Goal: Transaction & Acquisition: Purchase product/service

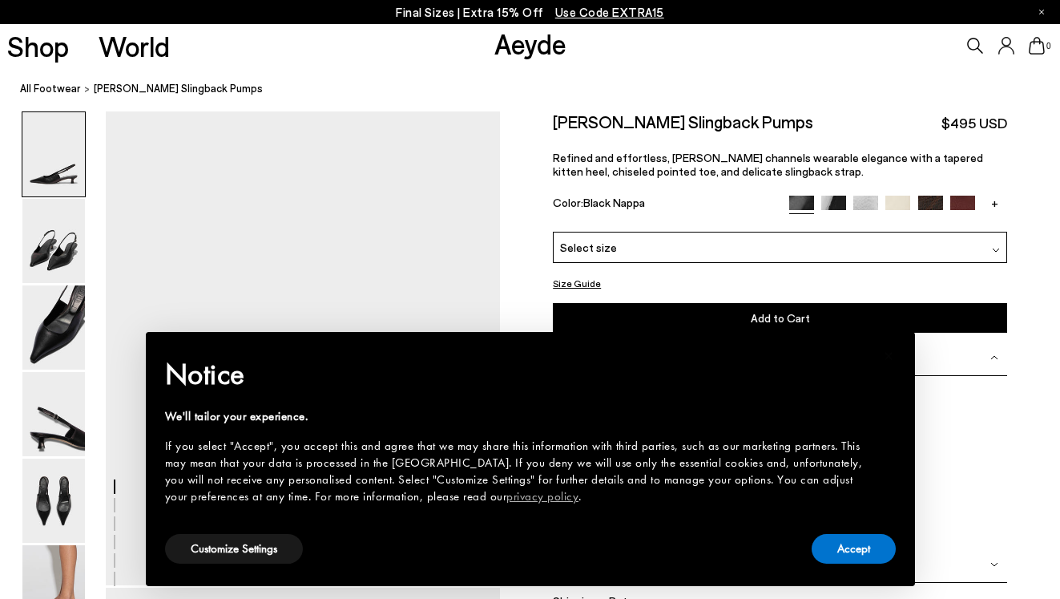
scroll to position [26, 0]
click at [846, 554] on button "Accept" at bounding box center [854, 549] width 84 height 30
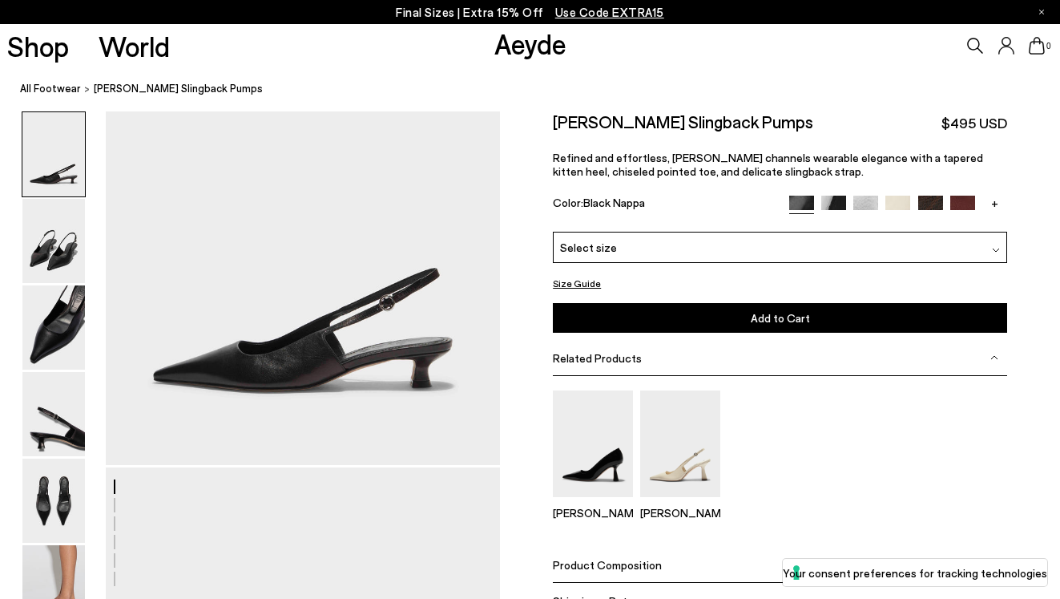
scroll to position [139, 0]
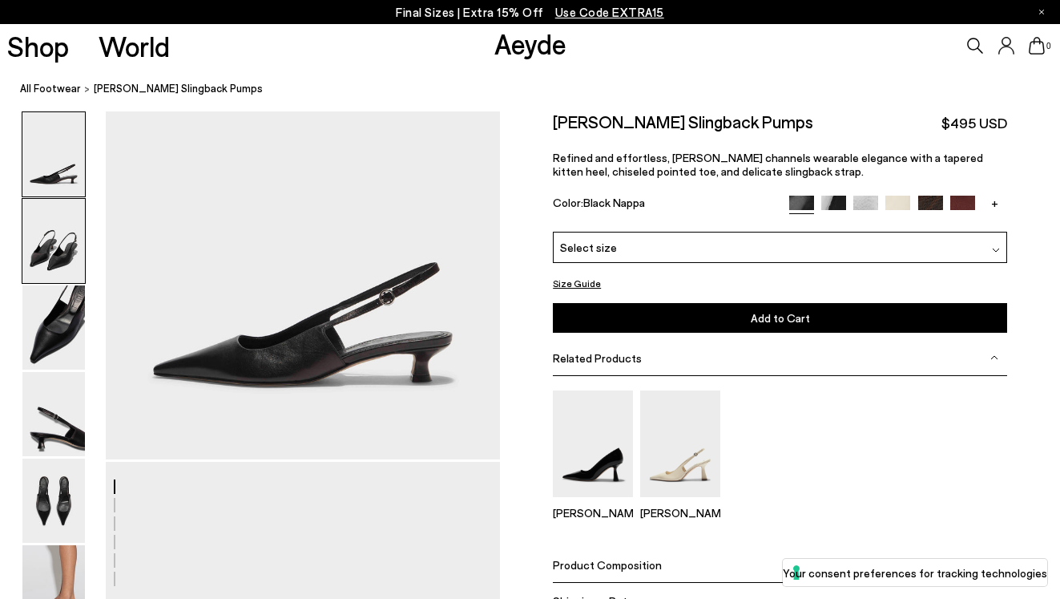
click at [71, 246] on img at bounding box center [53, 241] width 63 height 84
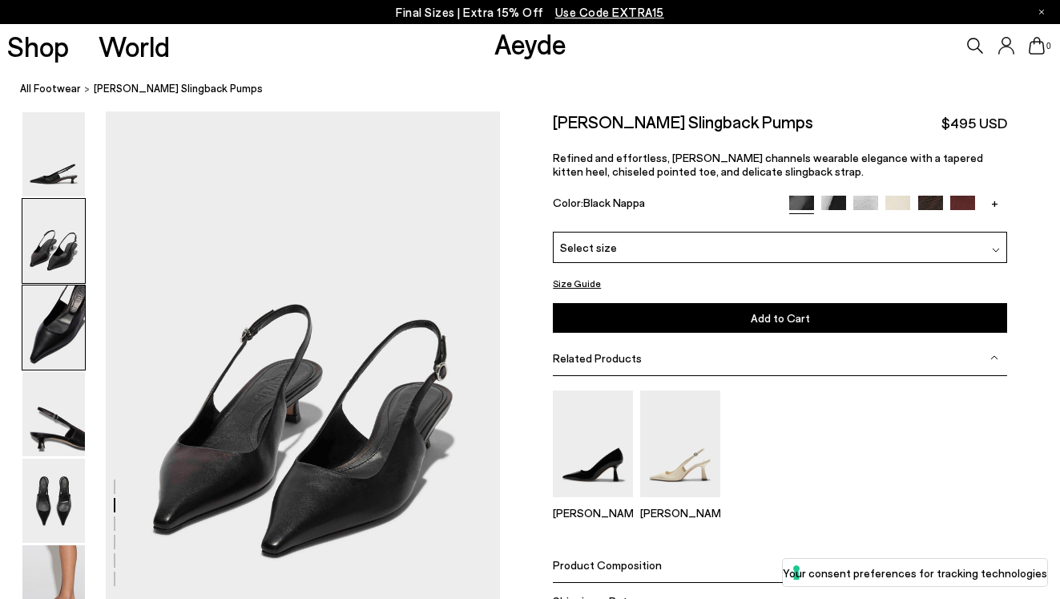
click at [50, 299] on img at bounding box center [53, 327] width 63 height 84
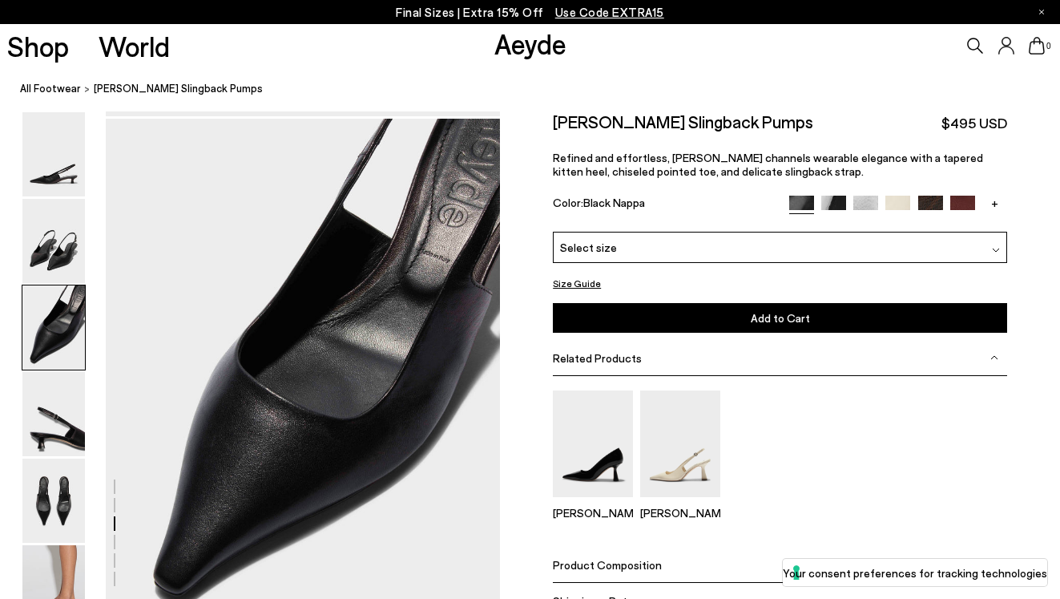
scroll to position [1019, 0]
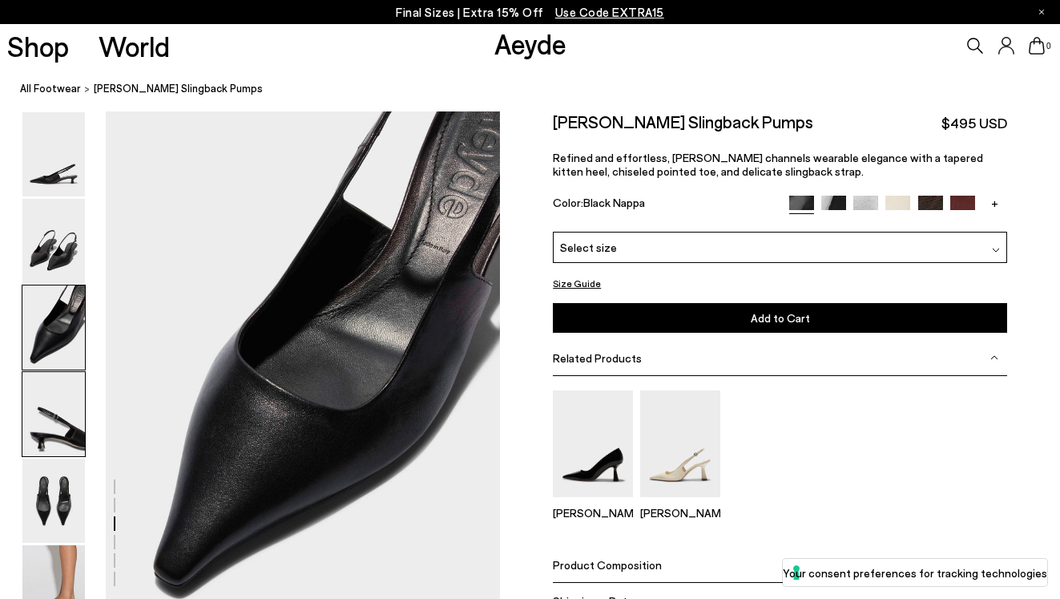
click at [44, 420] on img at bounding box center [53, 414] width 63 height 84
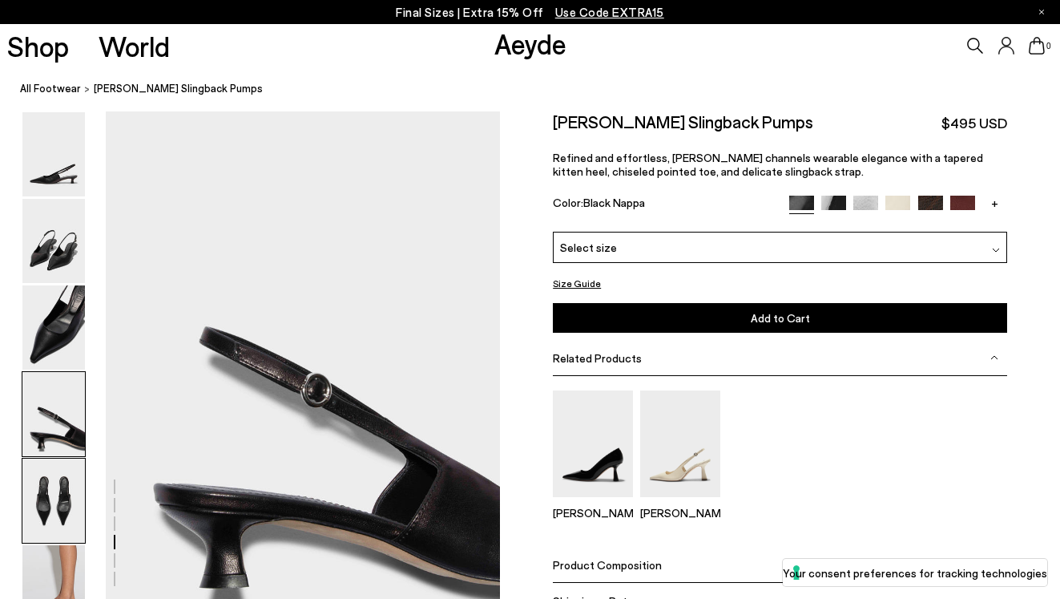
click at [42, 500] on img at bounding box center [53, 500] width 63 height 84
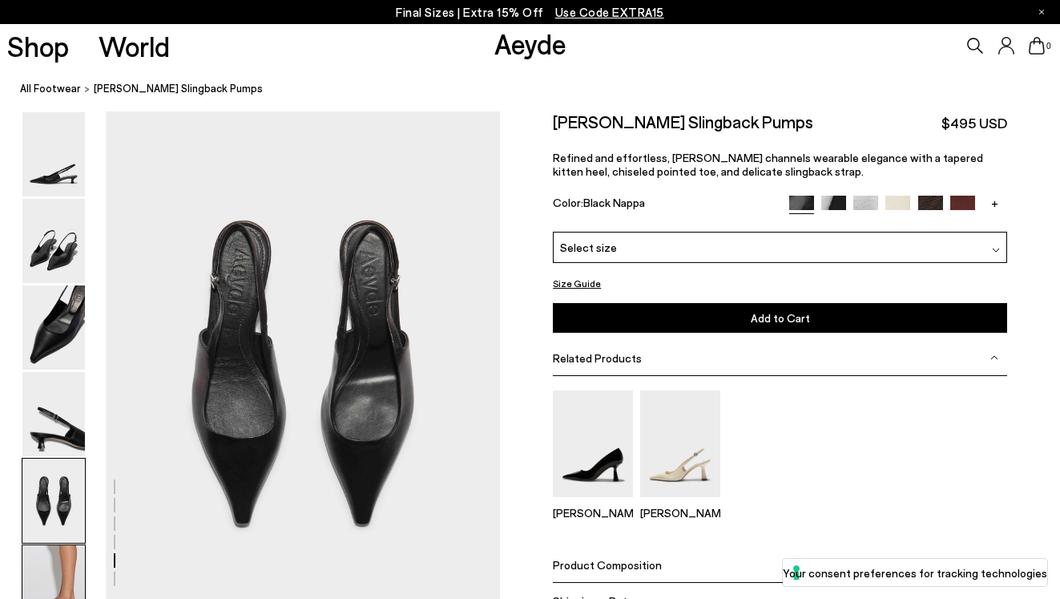
click at [44, 568] on img at bounding box center [53, 587] width 63 height 84
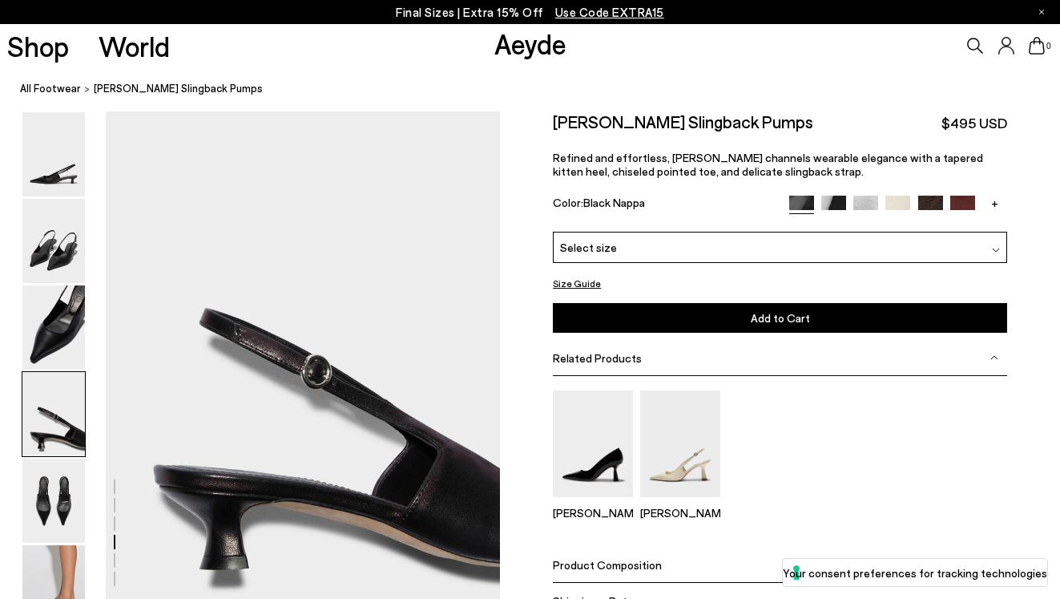
scroll to position [1532, 0]
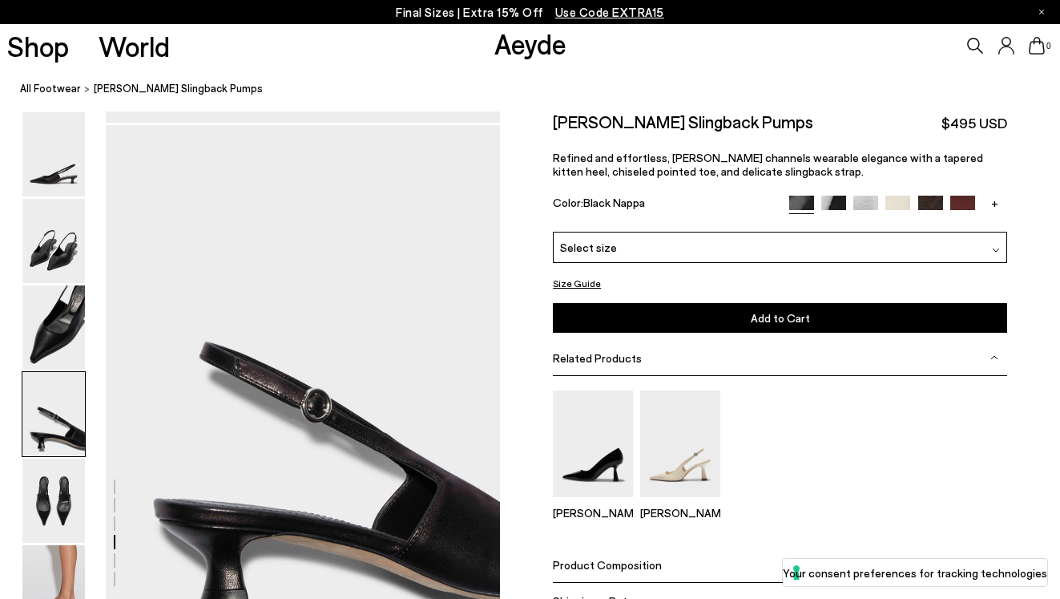
click at [837, 200] on img at bounding box center [833, 208] width 25 height 25
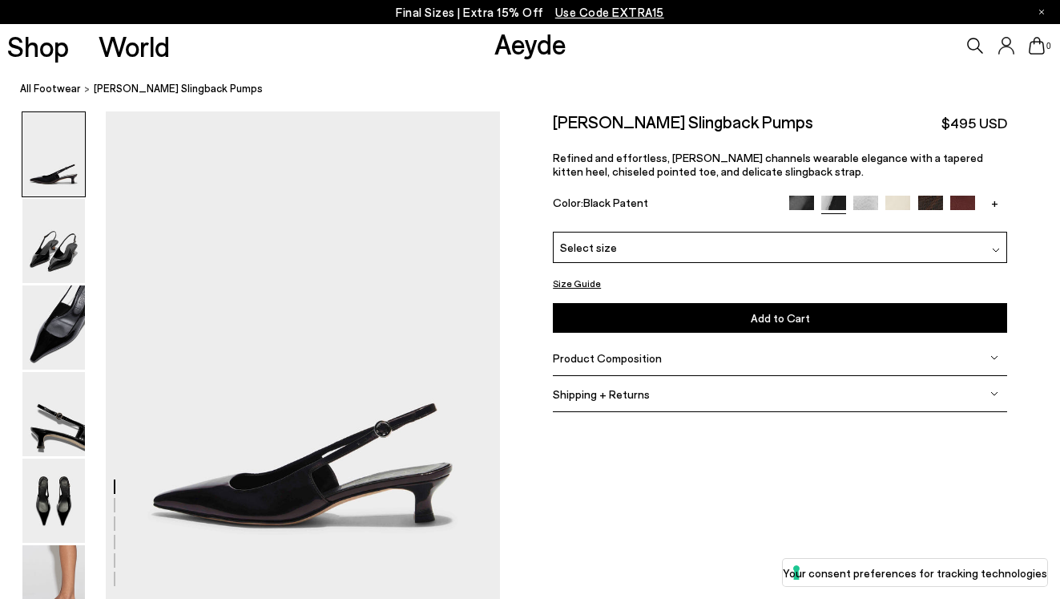
click at [866, 204] on img at bounding box center [865, 208] width 25 height 25
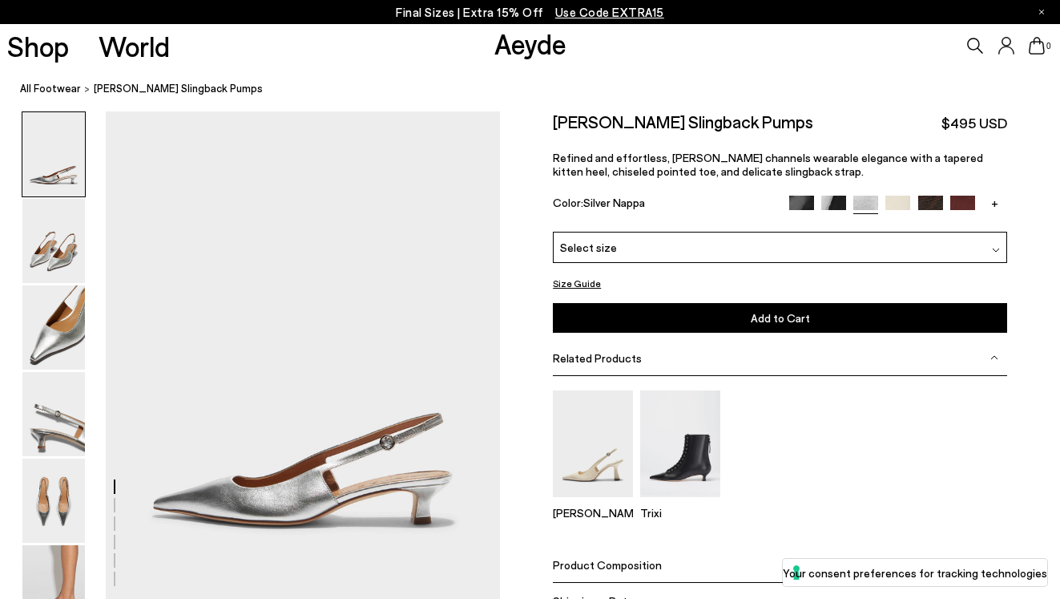
click at [930, 204] on img at bounding box center [930, 208] width 25 height 25
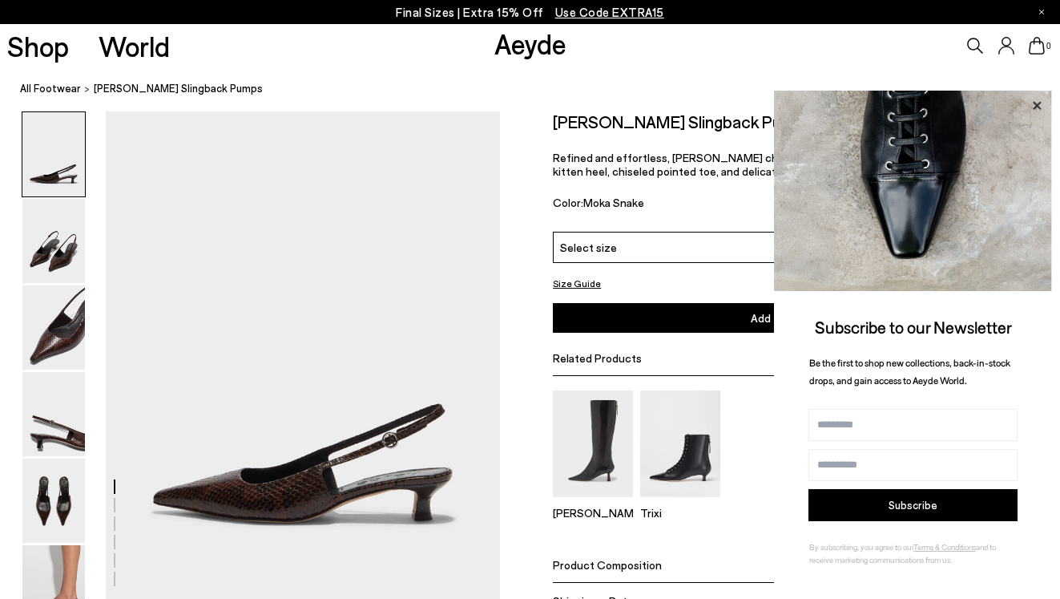
click at [1042, 111] on icon at bounding box center [1036, 105] width 21 height 21
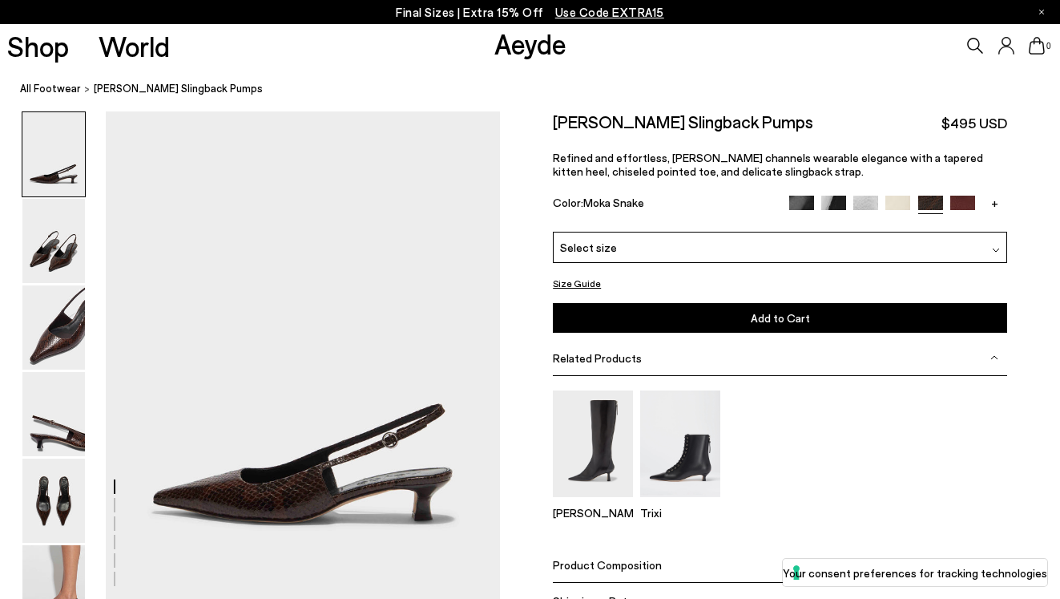
click at [798, 204] on img at bounding box center [801, 208] width 25 height 25
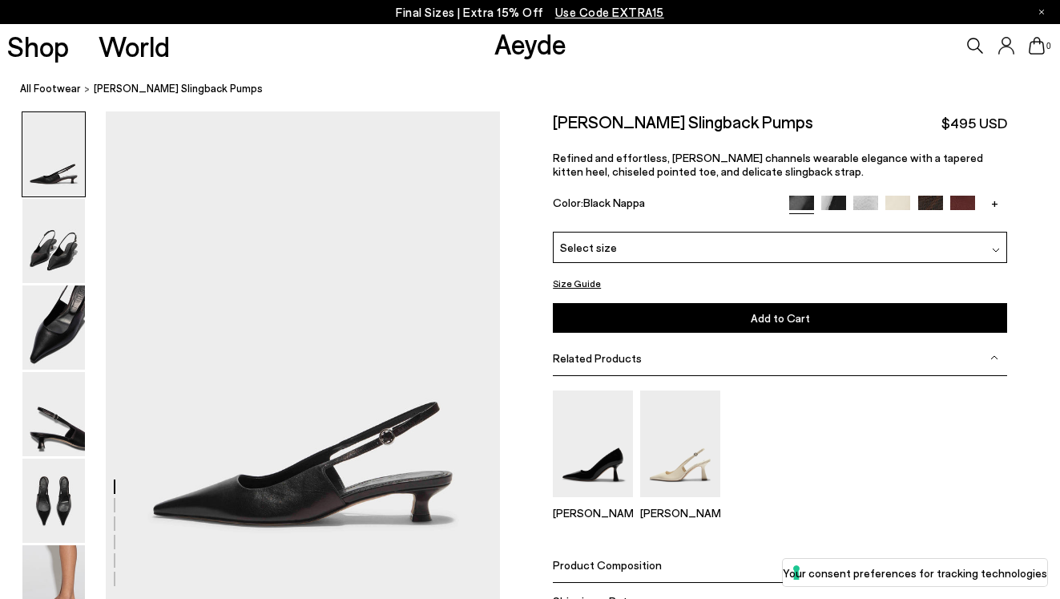
click at [695, 256] on div "Select size" at bounding box center [780, 247] width 454 height 31
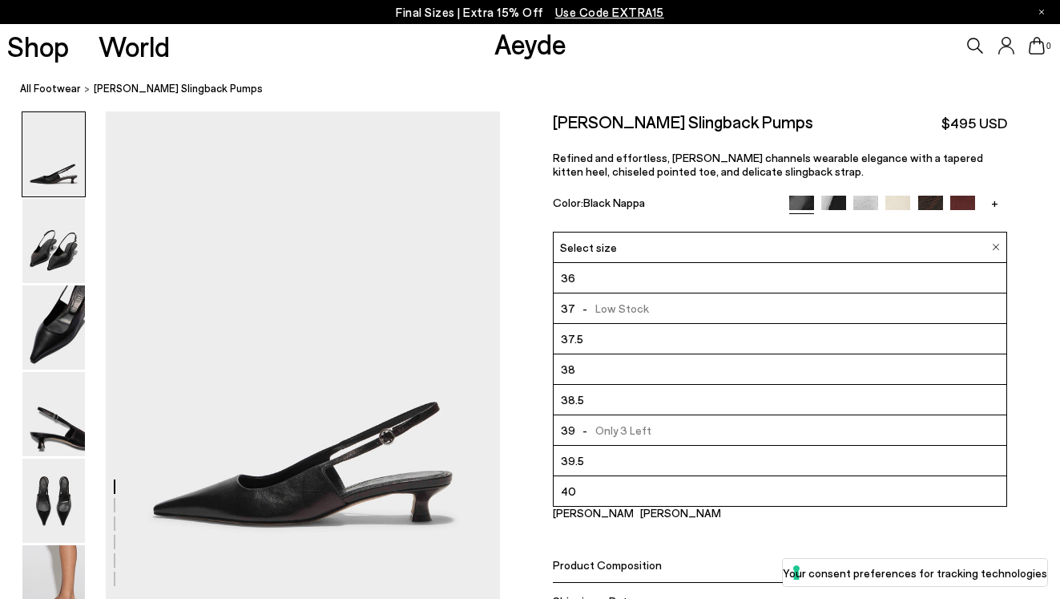
click at [617, 434] on span "- Only 3 Left" at bounding box center [612, 430] width 75 height 20
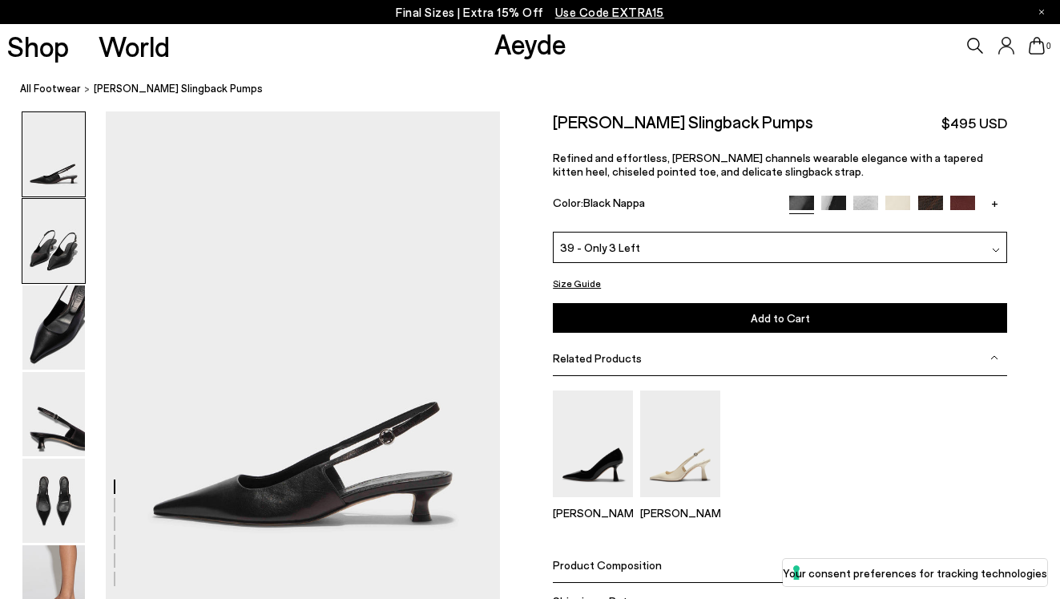
click at [64, 245] on img at bounding box center [53, 241] width 63 height 84
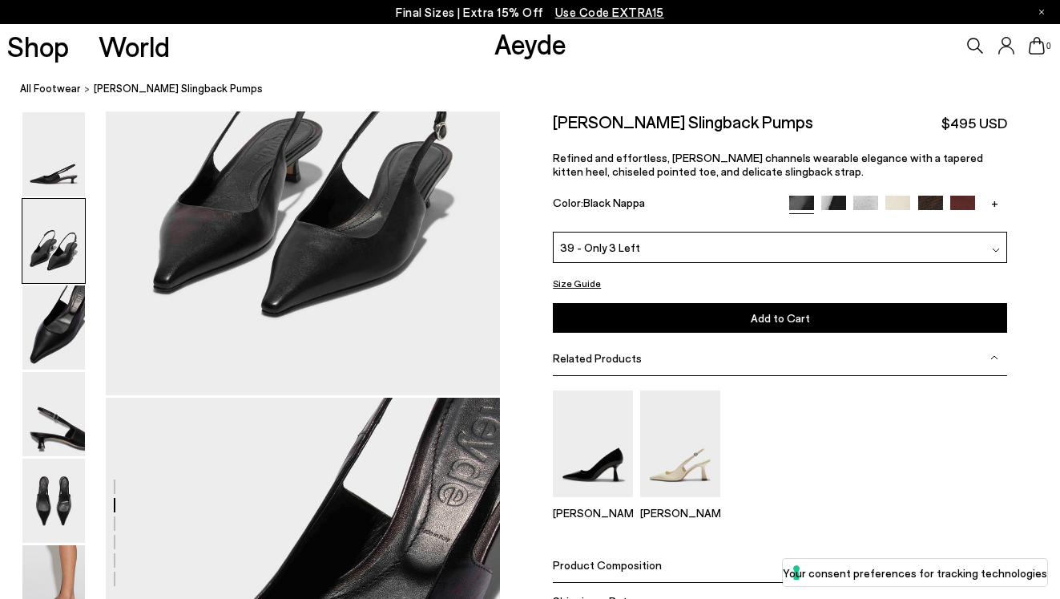
scroll to position [718, 0]
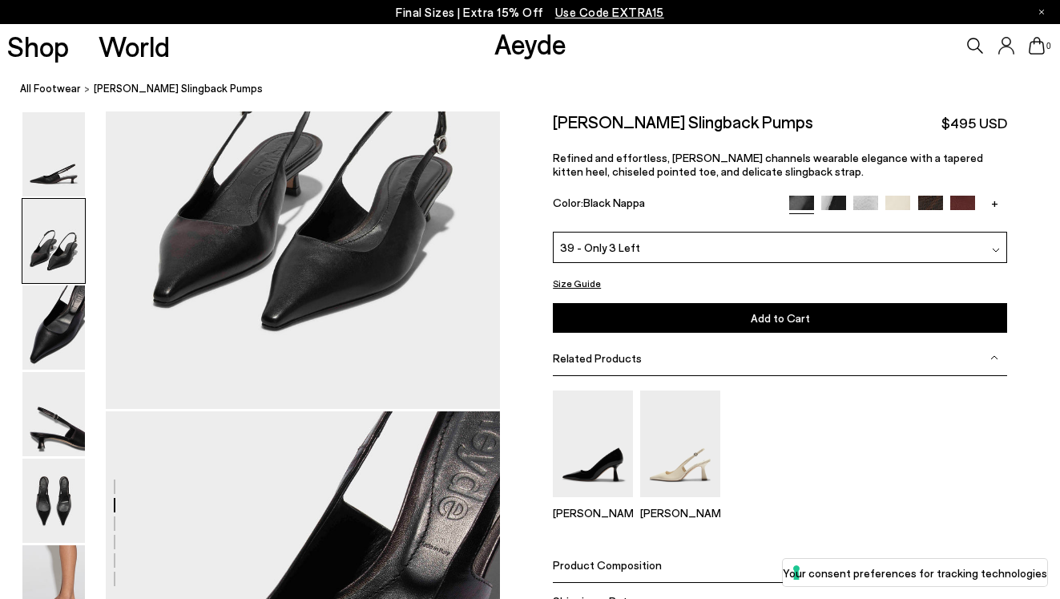
click at [970, 46] on icon at bounding box center [975, 46] width 16 height 16
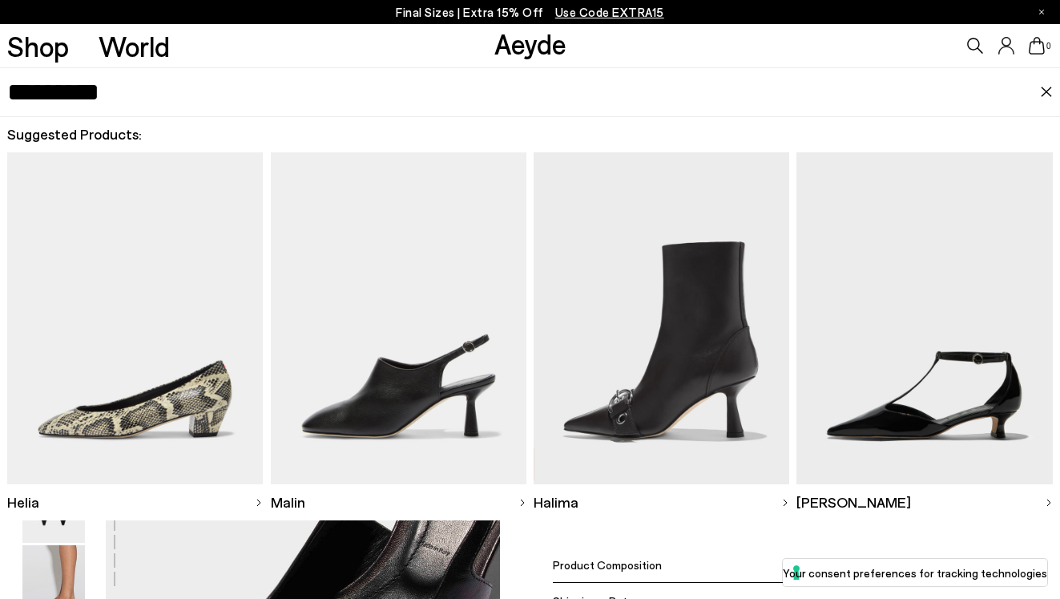
type input "*********"
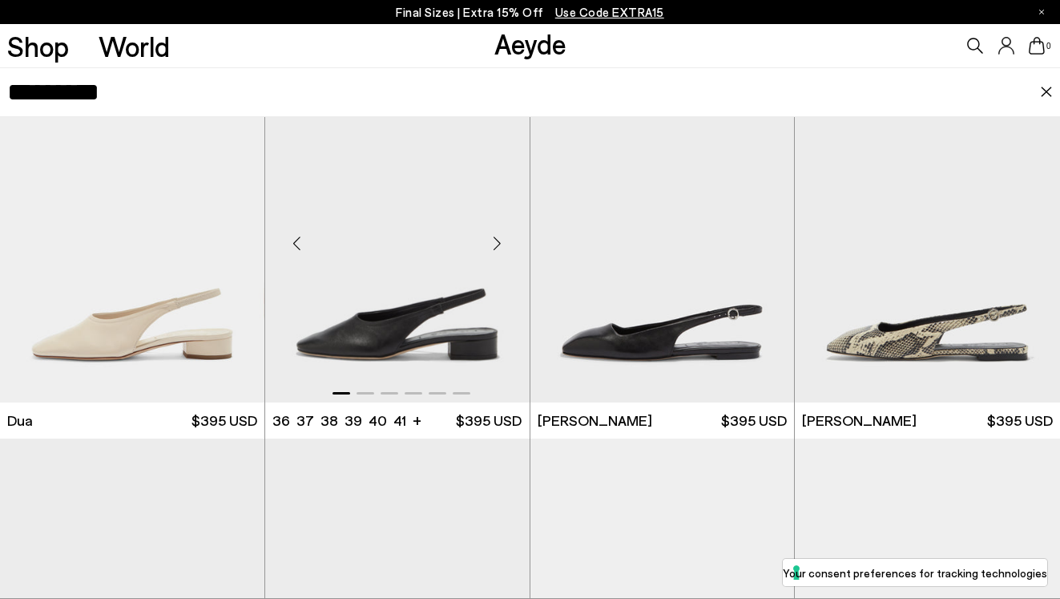
scroll to position [116, 0]
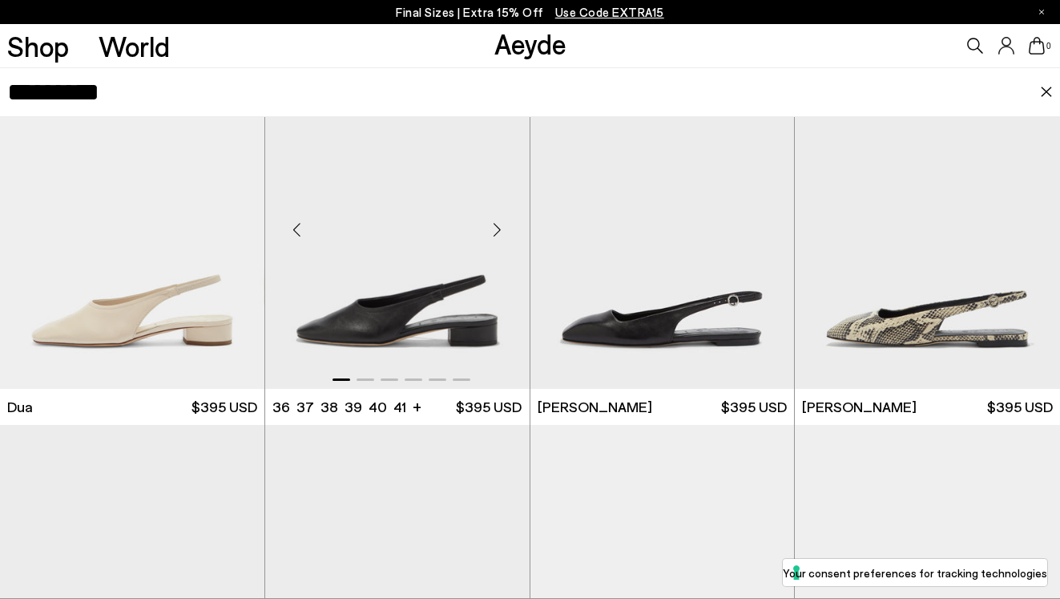
click at [502, 230] on div "Next slide" at bounding box center [498, 229] width 48 height 48
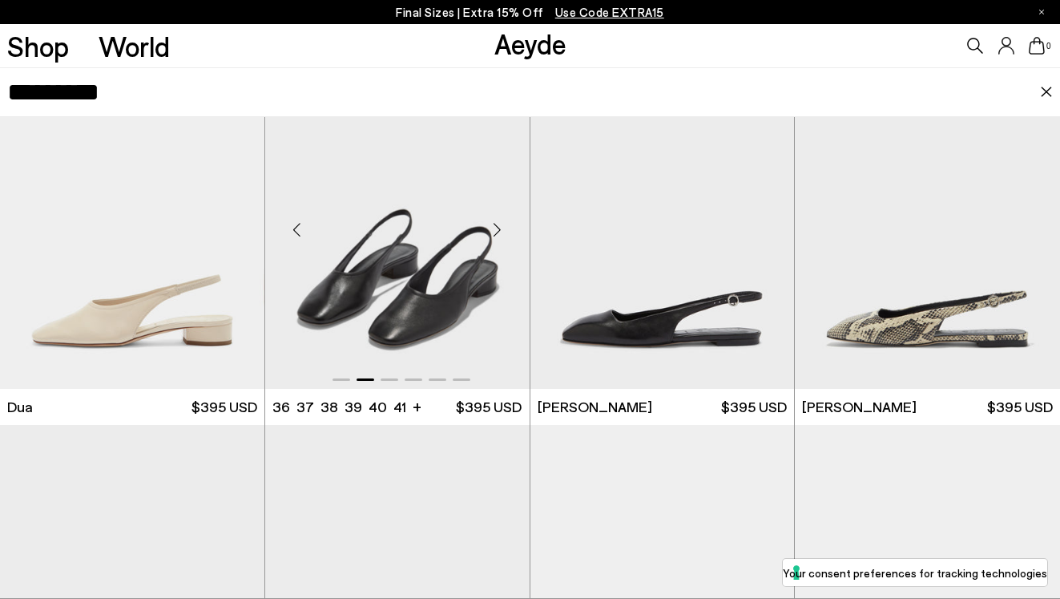
click at [502, 230] on div "Next slide" at bounding box center [498, 229] width 48 height 48
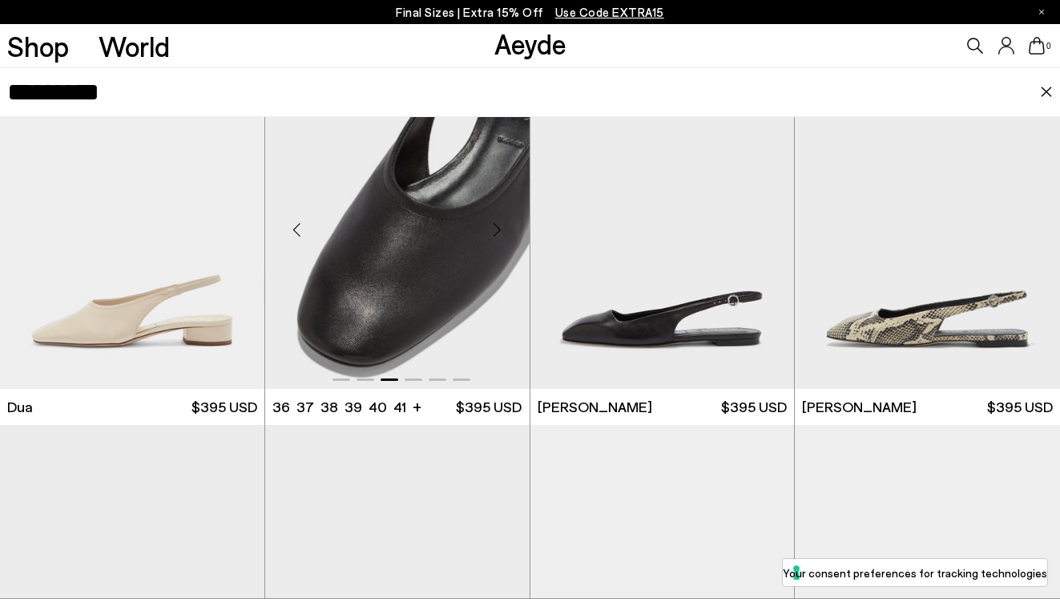
click at [502, 231] on div "Next slide" at bounding box center [498, 229] width 48 height 48
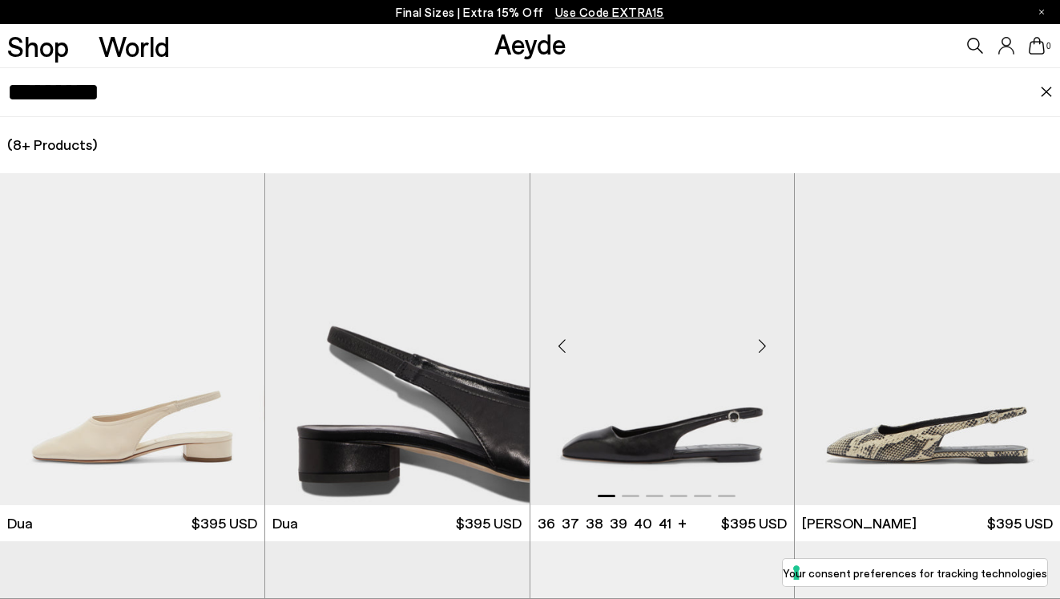
scroll to position [968, 0]
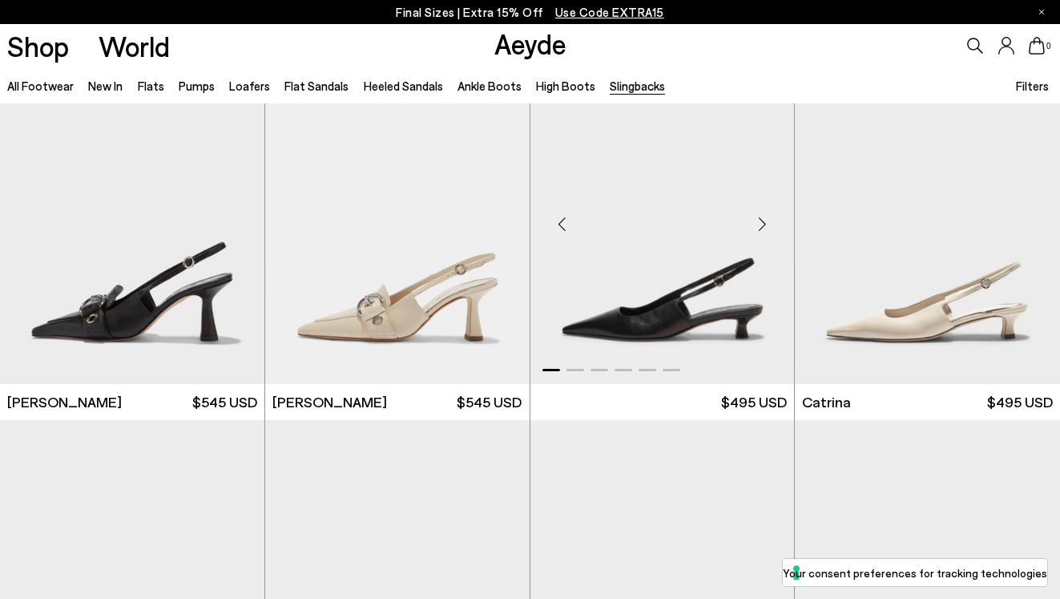
scroll to position [418, 0]
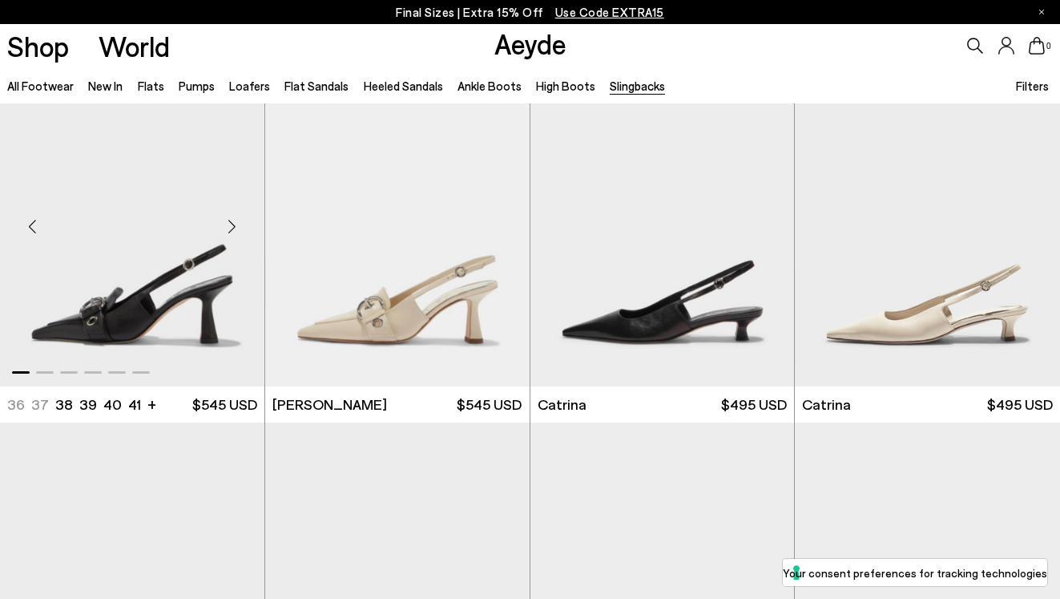
click at [234, 227] on div "Next slide" at bounding box center [232, 226] width 48 height 48
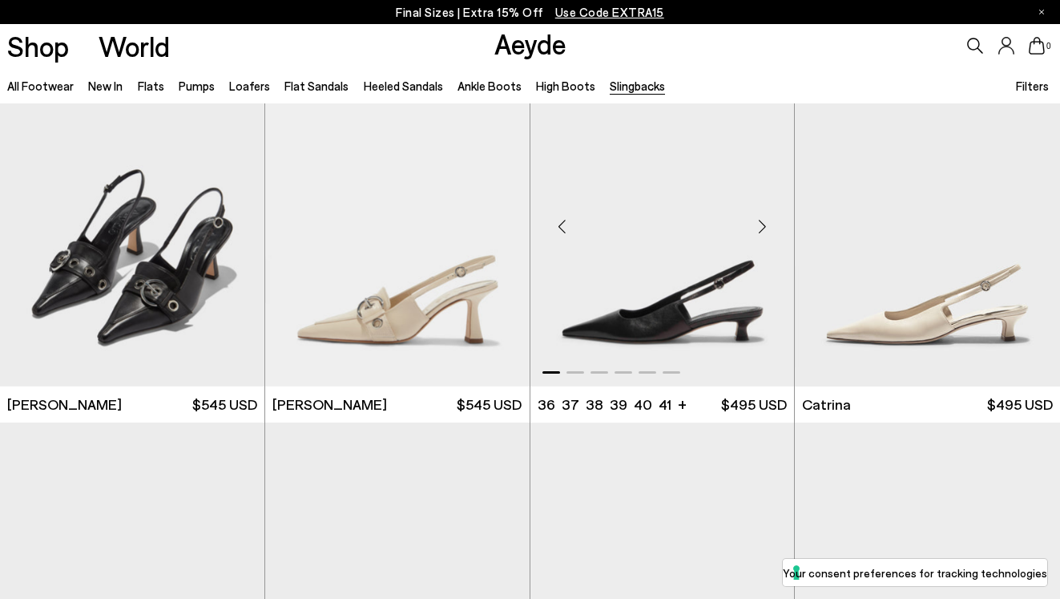
click at [760, 231] on div "Next slide" at bounding box center [762, 226] width 48 height 48
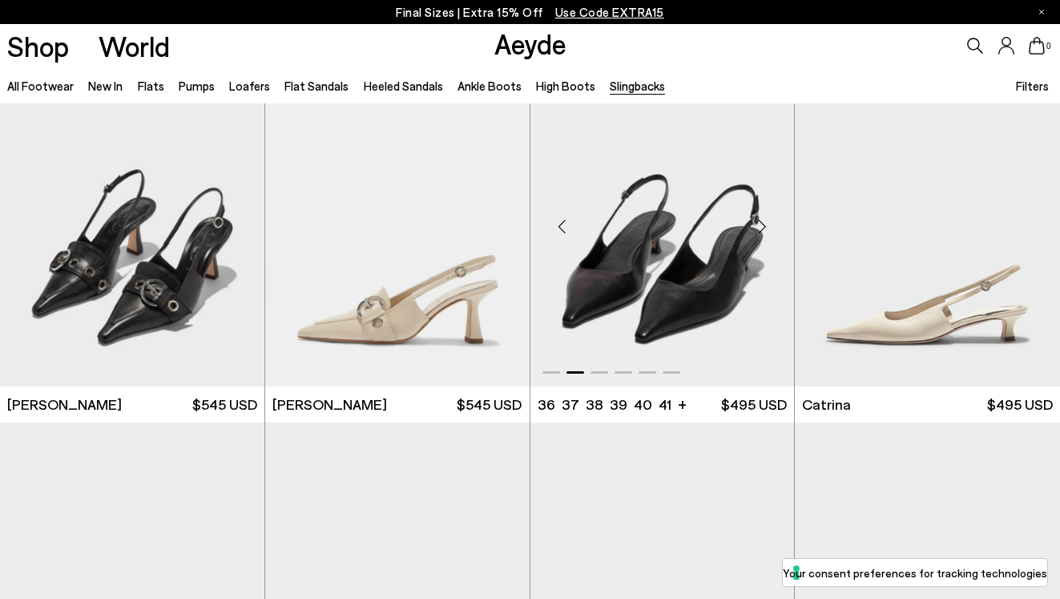
click at [760, 231] on div "Next slide" at bounding box center [762, 226] width 48 height 48
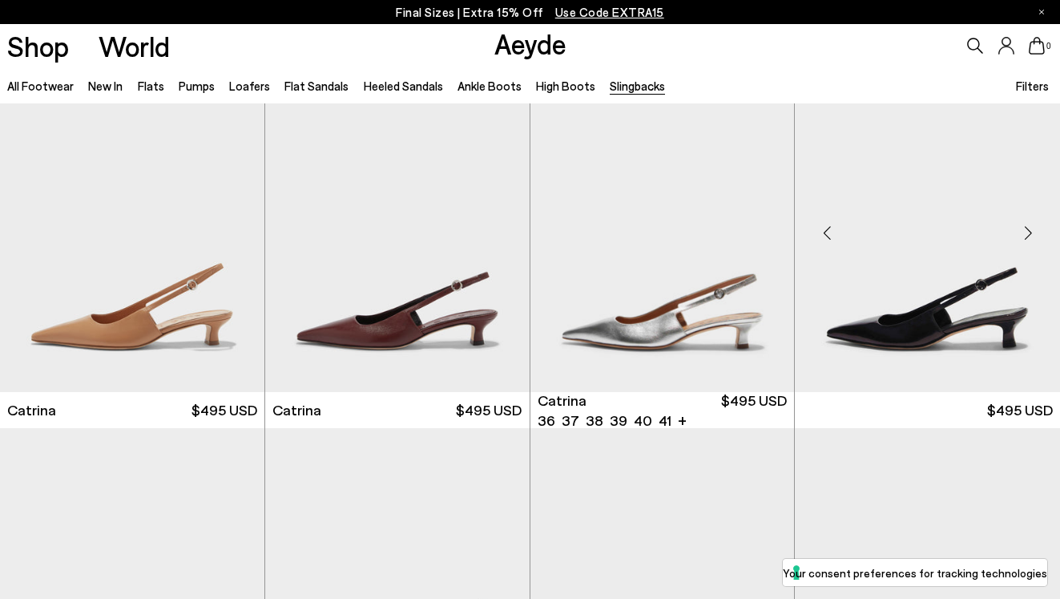
scroll to position [777, 0]
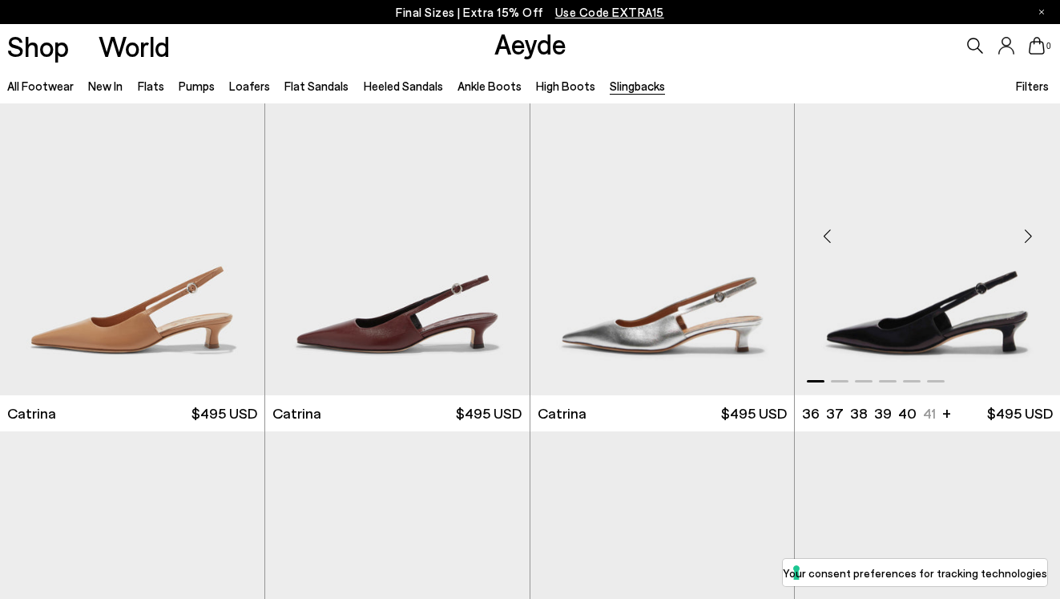
click at [1027, 237] on div "Next slide" at bounding box center [1028, 236] width 48 height 48
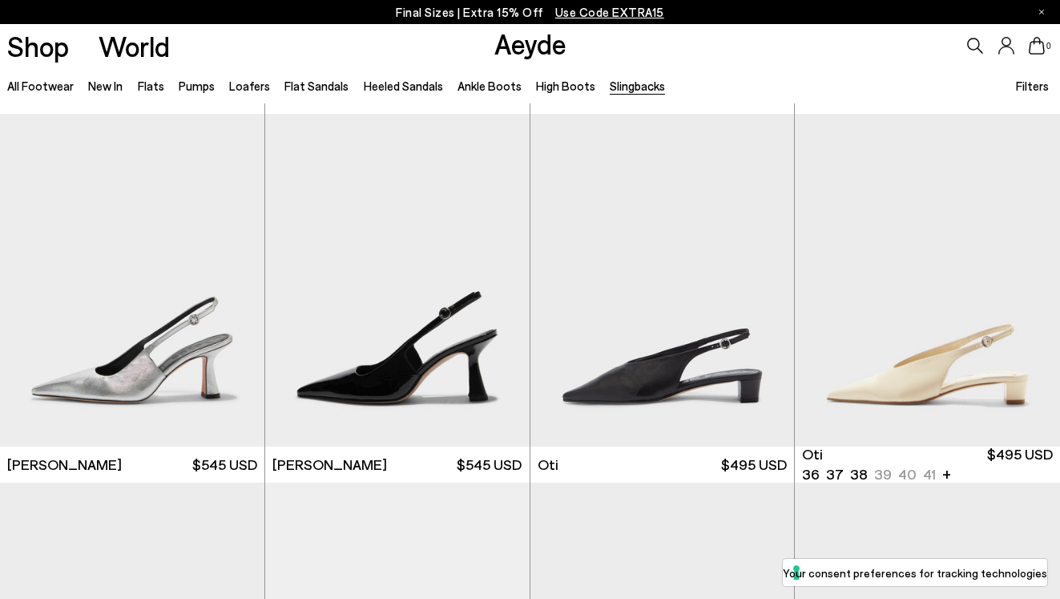
scroll to position [1464, 0]
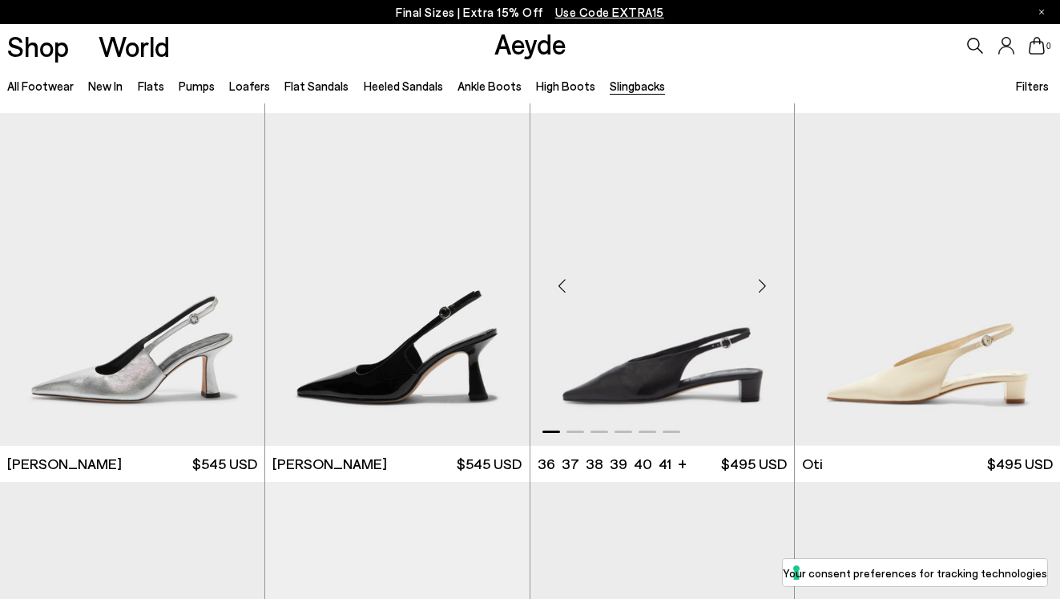
click at [757, 292] on div "Next slide" at bounding box center [762, 286] width 48 height 48
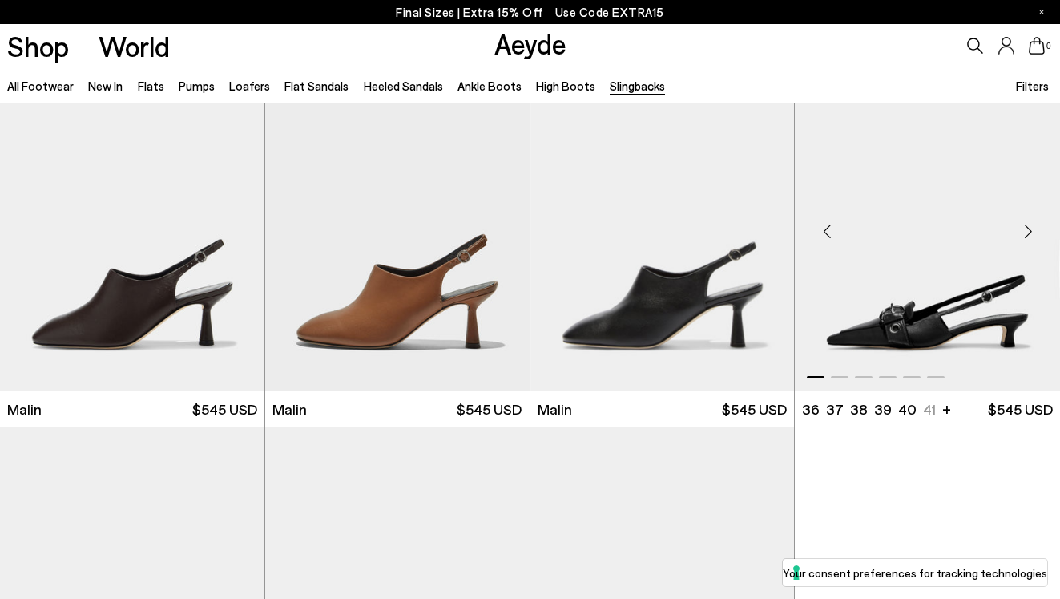
scroll to position [2255, 0]
click at [1030, 236] on div "Next slide" at bounding box center [1028, 232] width 48 height 48
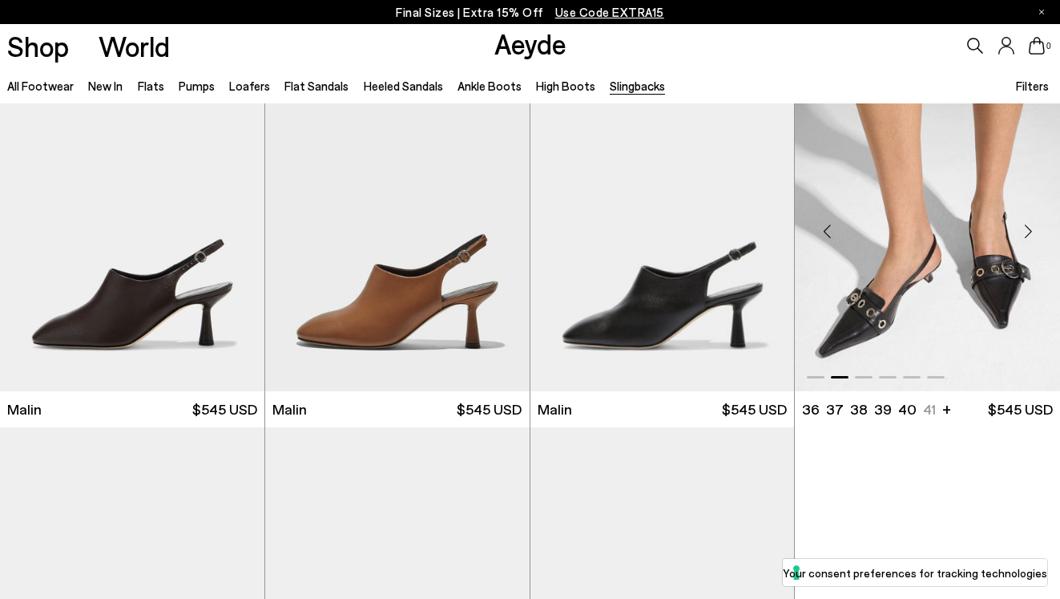
click at [1030, 236] on div "Next slide" at bounding box center [1028, 232] width 48 height 48
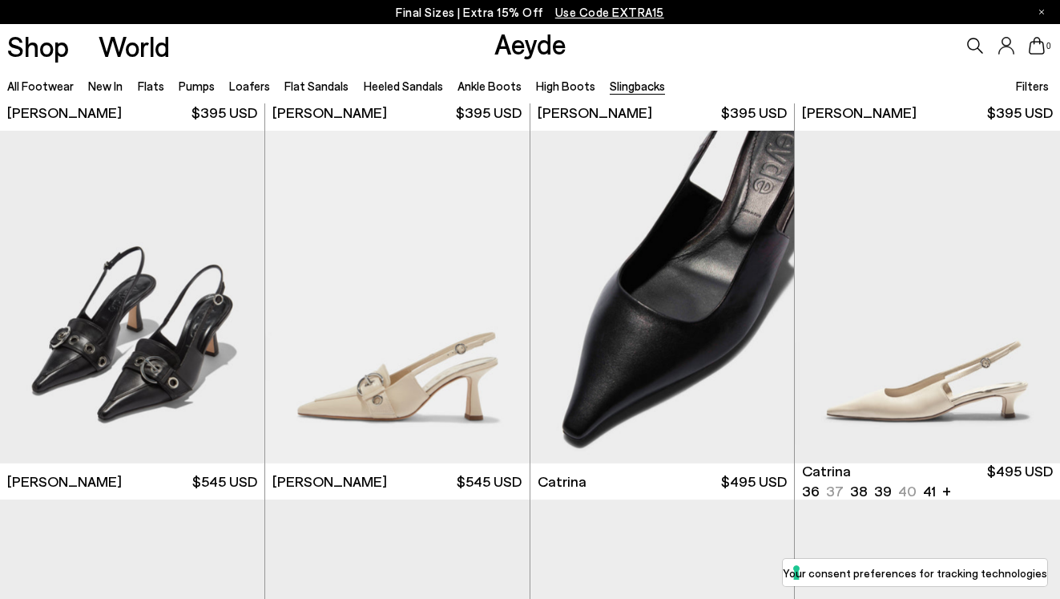
scroll to position [328, 0]
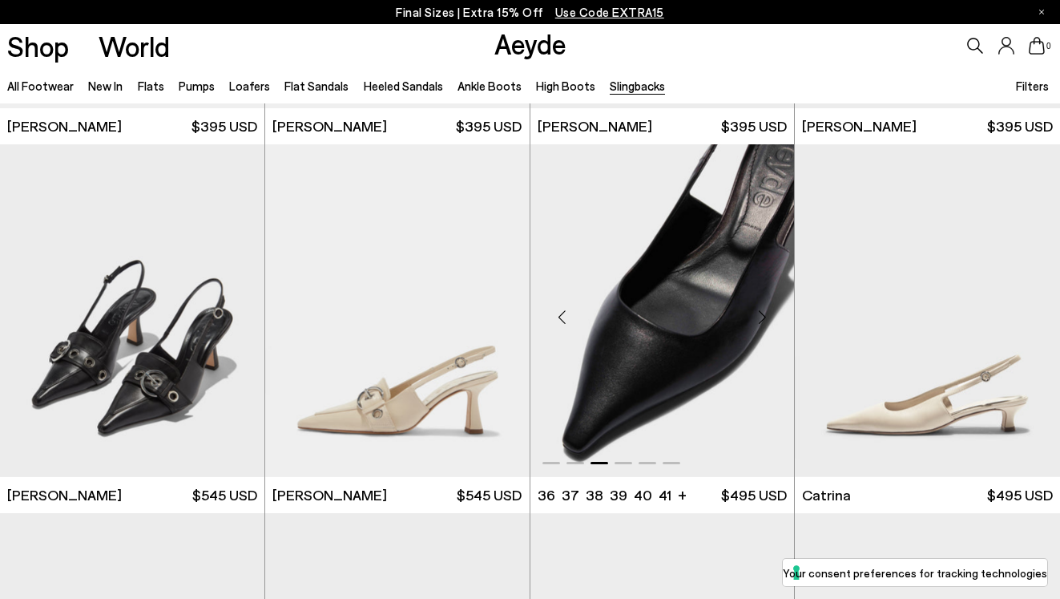
click at [766, 317] on div "Next slide" at bounding box center [762, 316] width 48 height 48
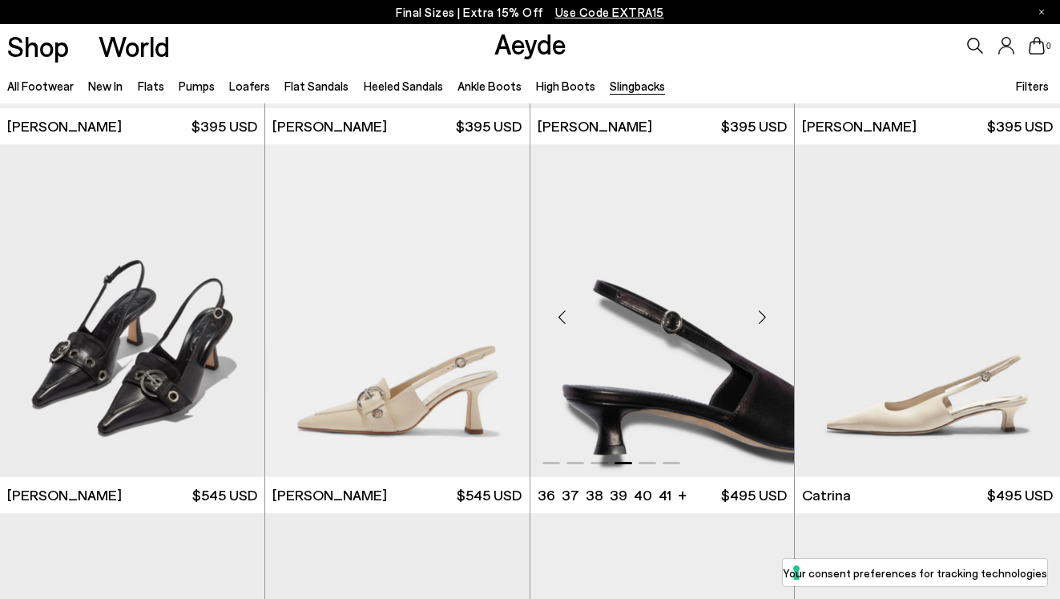
click at [766, 317] on div "Next slide" at bounding box center [762, 316] width 48 height 48
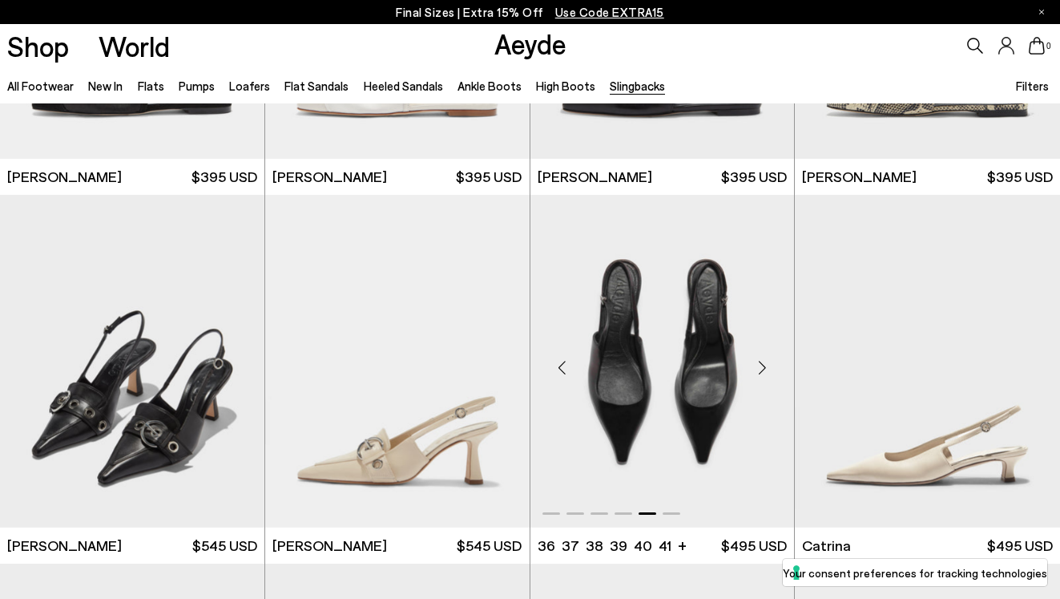
scroll to position [270, 0]
